Goal: Navigation & Orientation: Understand site structure

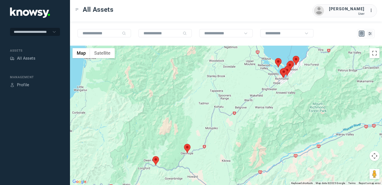
click at [189, 148] on img at bounding box center [187, 148] width 7 height 9
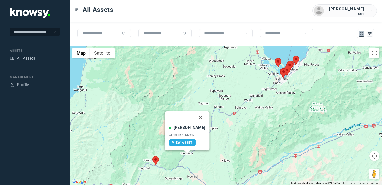
click at [195, 119] on button "Close" at bounding box center [201, 117] width 12 height 12
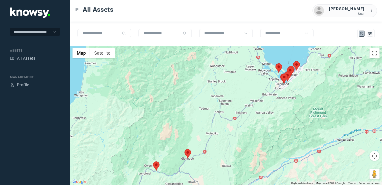
drag, startPoint x: 264, startPoint y: 105, endPoint x: 209, endPoint y: 168, distance: 83.7
click at [209, 168] on div at bounding box center [226, 115] width 312 height 139
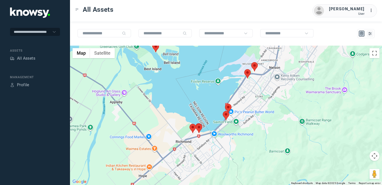
drag, startPoint x: 215, startPoint y: 108, endPoint x: 188, endPoint y: 131, distance: 35.0
click at [187, 134] on div at bounding box center [226, 115] width 312 height 139
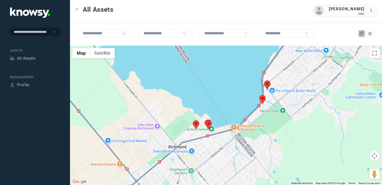
click at [196, 124] on img at bounding box center [196, 124] width 7 height 9
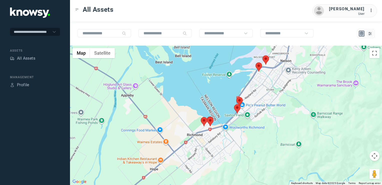
click at [236, 107] on img at bounding box center [237, 108] width 7 height 9
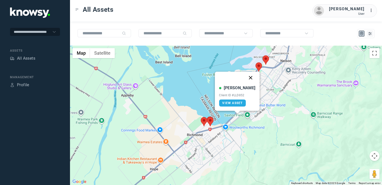
click at [246, 77] on button "Close" at bounding box center [251, 78] width 12 height 12
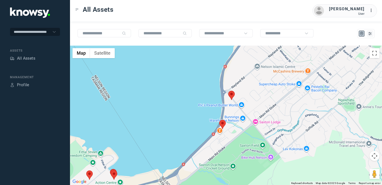
click at [231, 96] on img at bounding box center [231, 95] width 7 height 9
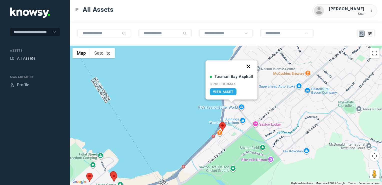
click at [248, 66] on button "Close" at bounding box center [249, 66] width 12 height 12
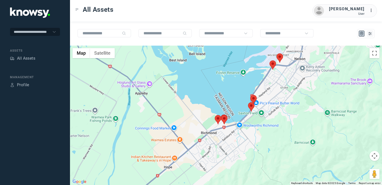
drag, startPoint x: 268, startPoint y: 98, endPoint x: 258, endPoint y: 103, distance: 11.1
click at [259, 103] on div "To navigate, press the arrow keys." at bounding box center [226, 115] width 312 height 139
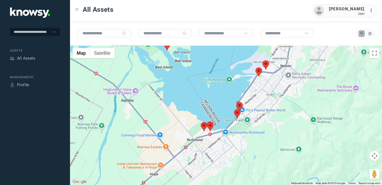
click at [253, 105] on div at bounding box center [226, 115] width 312 height 139
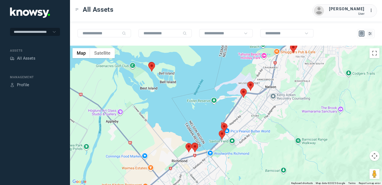
drag, startPoint x: 256, startPoint y: 101, endPoint x: 245, endPoint y: 117, distance: 19.5
click at [245, 117] on div at bounding box center [226, 115] width 312 height 139
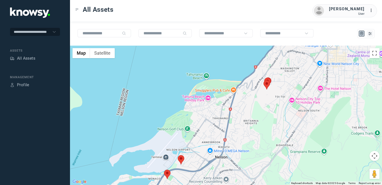
drag, startPoint x: 192, startPoint y: 156, endPoint x: 198, endPoint y: 145, distance: 12.4
click at [198, 146] on div at bounding box center [226, 115] width 312 height 139
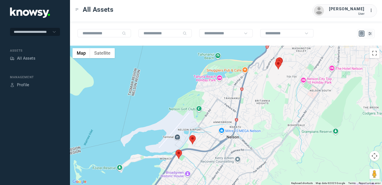
click at [191, 141] on img at bounding box center [192, 139] width 7 height 9
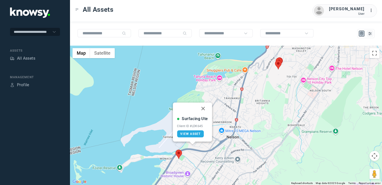
drag, startPoint x: 203, startPoint y: 109, endPoint x: 190, endPoint y: 157, distance: 49.8
click at [203, 109] on button "Close" at bounding box center [203, 108] width 12 height 12
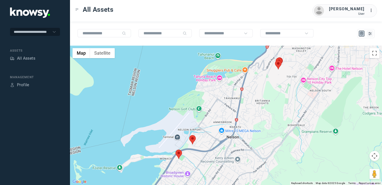
click at [179, 152] on img at bounding box center [179, 153] width 7 height 9
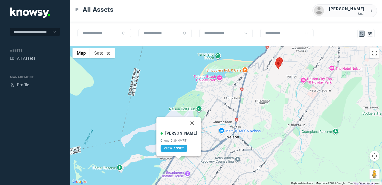
drag, startPoint x: 186, startPoint y: 123, endPoint x: 190, endPoint y: 125, distance: 4.4
click at [186, 123] on button "Close" at bounding box center [192, 123] width 12 height 12
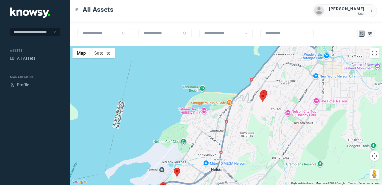
drag, startPoint x: 287, startPoint y: 92, endPoint x: 261, endPoint y: 135, distance: 50.1
click at [261, 135] on div "To navigate, press the arrow keys." at bounding box center [226, 115] width 312 height 139
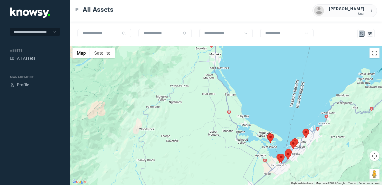
drag, startPoint x: 305, startPoint y: 142, endPoint x: 301, endPoint y: 122, distance: 20.4
click at [301, 122] on div at bounding box center [226, 115] width 312 height 139
